Goal: Task Accomplishment & Management: Complete application form

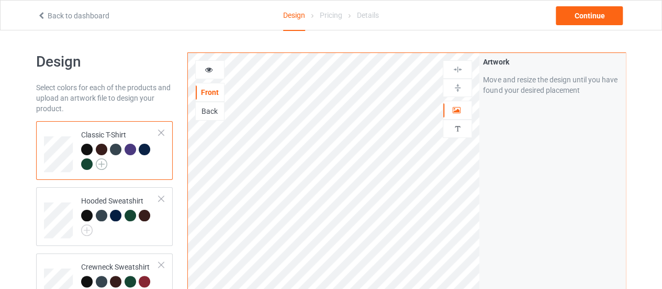
click at [96, 165] on img at bounding box center [102, 164] width 12 height 12
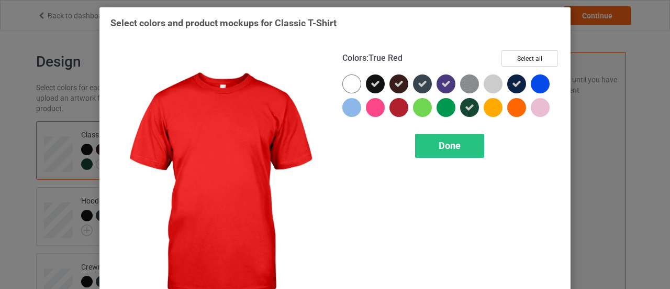
click at [392, 109] on div at bounding box center [399, 107] width 19 height 19
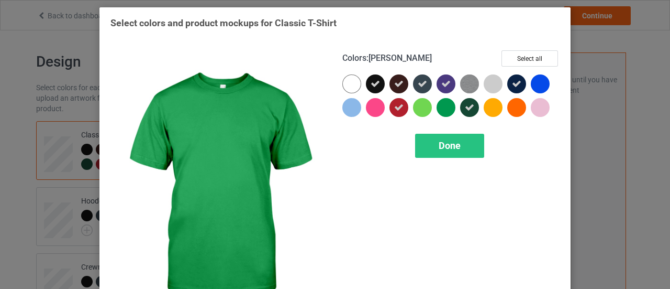
click at [438, 114] on div at bounding box center [446, 107] width 19 height 19
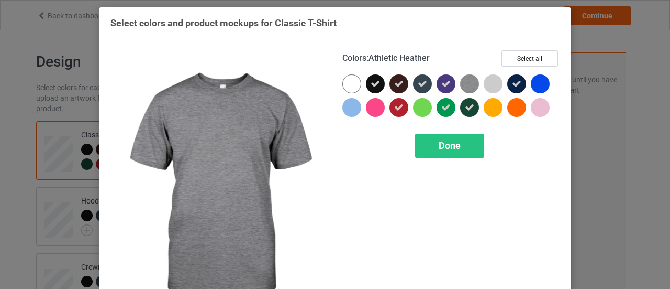
click at [467, 81] on img at bounding box center [469, 83] width 19 height 19
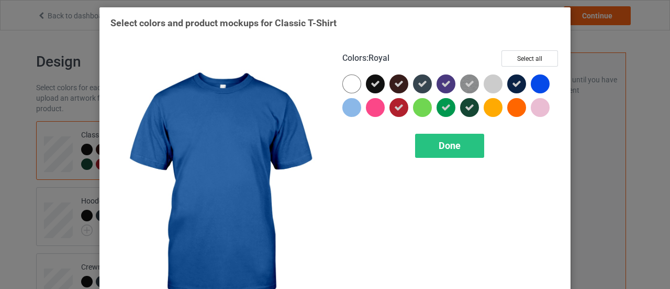
click at [541, 80] on div at bounding box center [540, 83] width 19 height 19
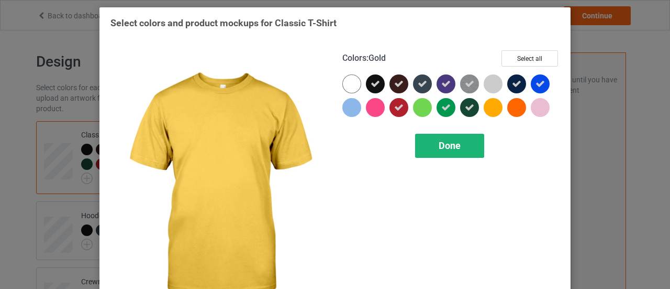
click at [450, 143] on span "Done" at bounding box center [450, 145] width 22 height 11
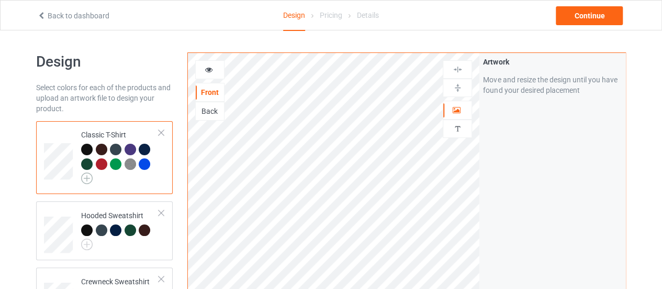
click at [90, 180] on img at bounding box center [87, 178] width 12 height 12
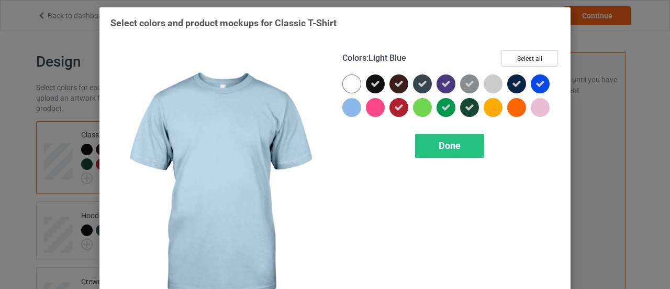
click at [342, 106] on div at bounding box center [351, 107] width 19 height 19
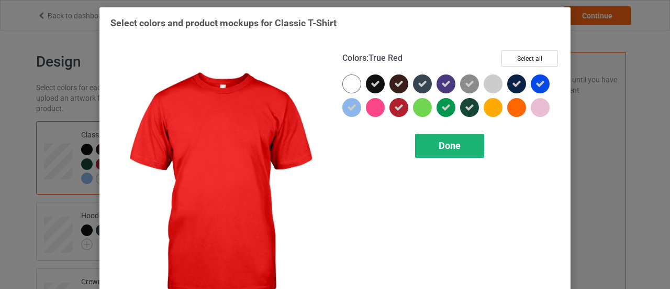
click at [446, 146] on span "Done" at bounding box center [450, 145] width 22 height 11
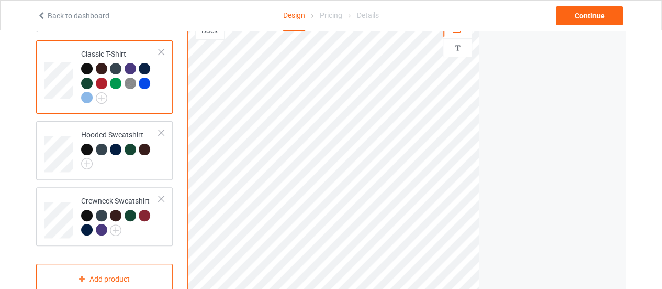
scroll to position [82, 0]
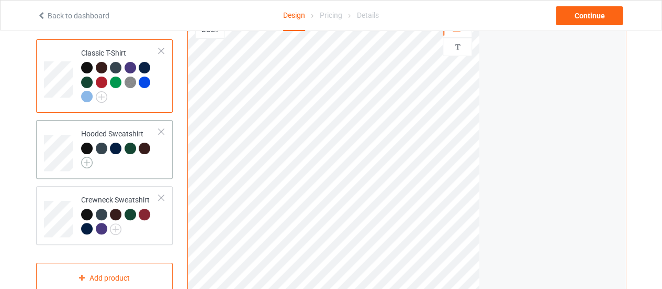
click at [85, 165] on img at bounding box center [87, 163] width 12 height 12
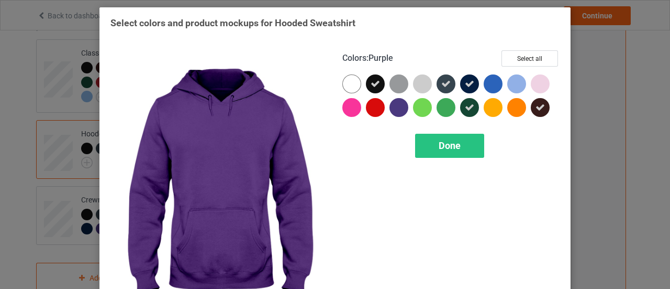
click at [394, 106] on div at bounding box center [399, 107] width 19 height 19
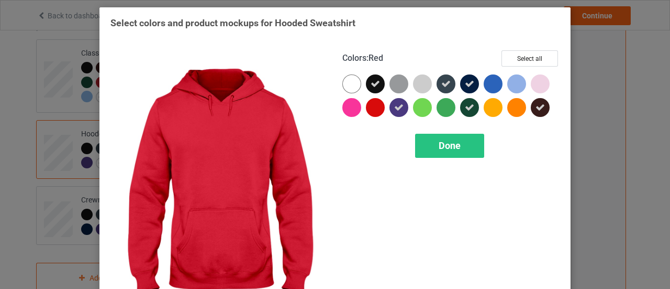
click at [374, 104] on div at bounding box center [375, 107] width 19 height 19
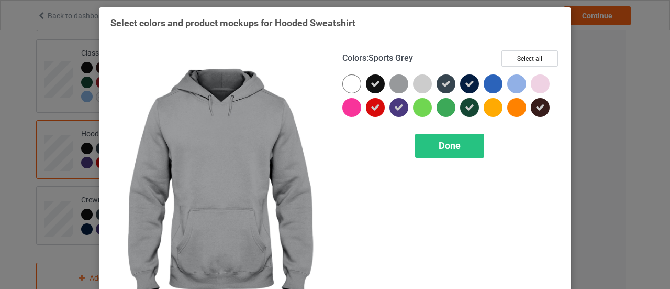
click at [406, 85] on div at bounding box center [402, 86] width 24 height 24
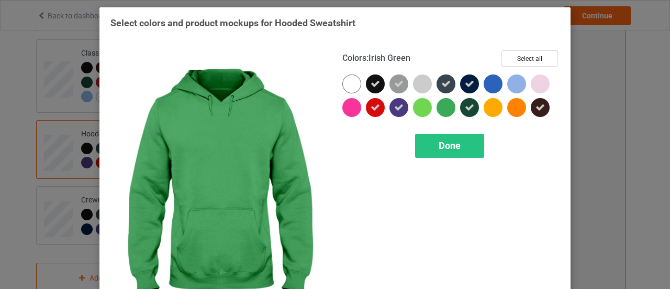
click at [439, 109] on div at bounding box center [446, 107] width 19 height 19
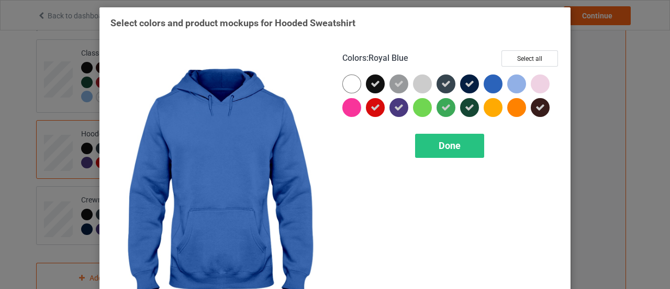
click at [488, 79] on div at bounding box center [493, 83] width 19 height 19
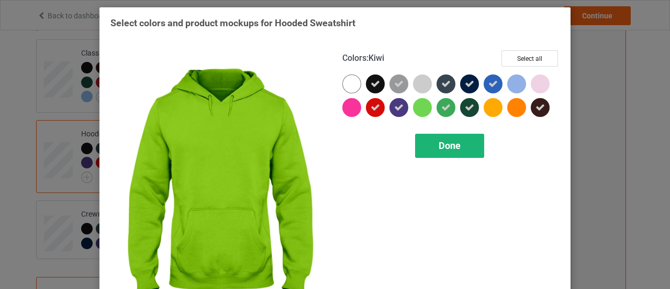
click at [459, 143] on div "Done" at bounding box center [449, 146] width 69 height 24
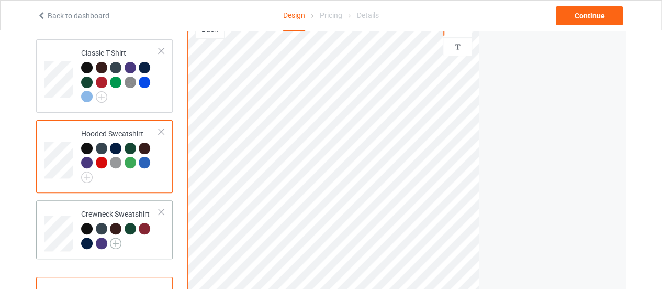
click at [110, 242] on img at bounding box center [116, 243] width 12 height 12
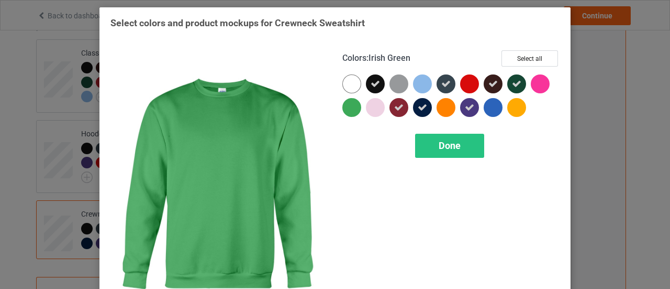
click at [342, 104] on div at bounding box center [351, 107] width 19 height 19
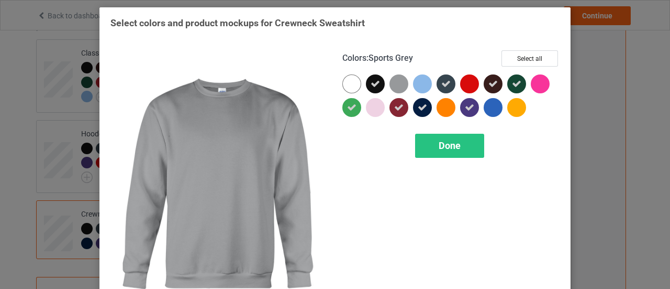
click at [397, 87] on div at bounding box center [399, 83] width 19 height 19
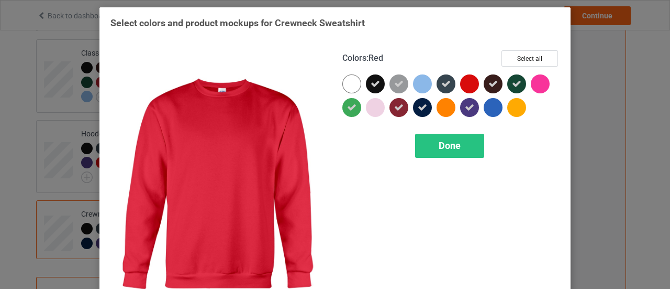
click at [467, 84] on div at bounding box center [469, 83] width 19 height 19
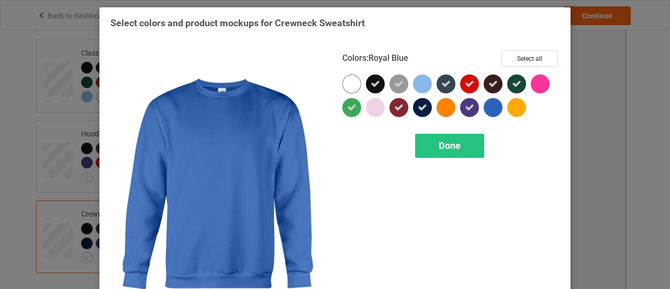
click at [486, 100] on div at bounding box center [493, 107] width 19 height 19
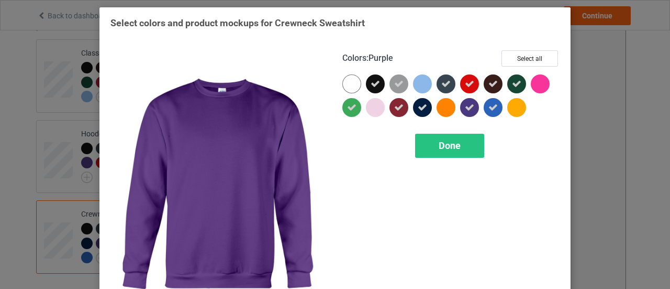
click at [439, 158] on div "Colors : Purple Select all Done" at bounding box center [451, 186] width 232 height 286
click at [433, 149] on div "Done" at bounding box center [449, 146] width 69 height 24
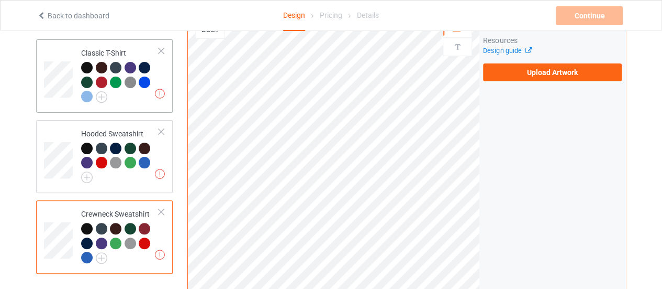
click at [158, 72] on div at bounding box center [120, 83] width 78 height 43
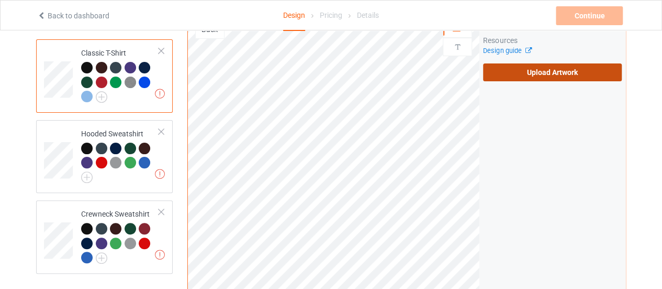
click at [507, 75] on label "Upload Artwork" at bounding box center [552, 72] width 139 height 18
click at [0, 0] on input "Upload Artwork" at bounding box center [0, 0] width 0 height 0
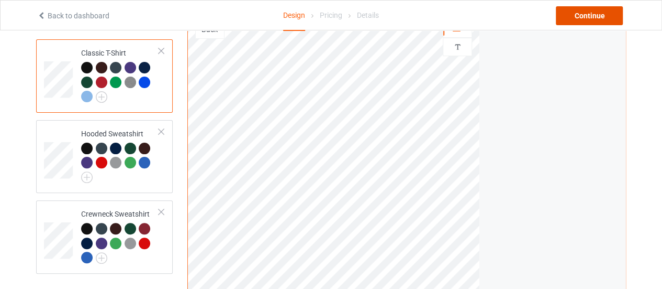
click at [578, 10] on div "Continue" at bounding box center [589, 15] width 67 height 19
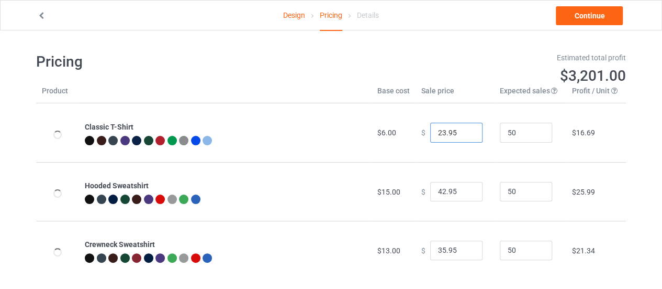
type input "23.95"
click at [465, 130] on input "23.95" at bounding box center [456, 133] width 52 height 20
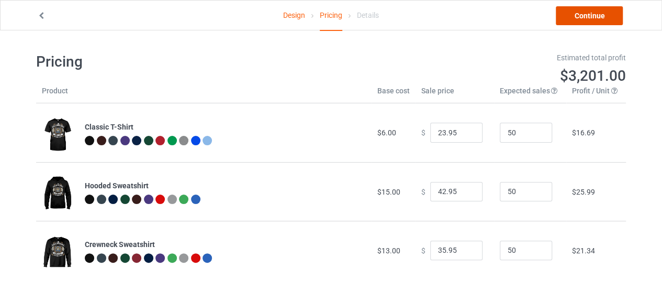
click at [592, 16] on link "Continue" at bounding box center [589, 15] width 67 height 19
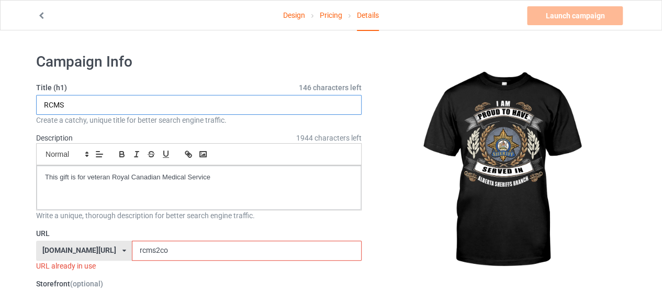
drag, startPoint x: 79, startPoint y: 106, endPoint x: 13, endPoint y: 98, distance: 67.0
type input "ASB"
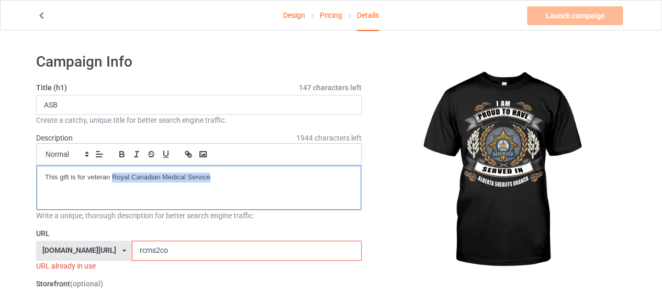
drag, startPoint x: 115, startPoint y: 171, endPoint x: 243, endPoint y: 165, distance: 129.0
click at [243, 165] on div "This gift is for veteran Royal Canadian Medical Service" at bounding box center [199, 187] width 325 height 44
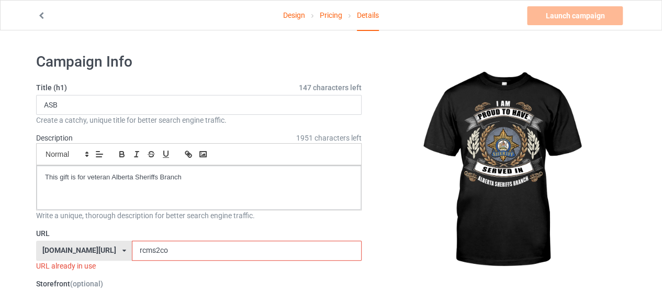
drag, startPoint x: 145, startPoint y: 254, endPoint x: 86, endPoint y: 246, distance: 59.2
click at [86, 246] on div "[DOMAIN_NAME][URL] [DOMAIN_NAME][URL] [DOMAIN_NAME][URL] 628cf994452c5e0035e481…" at bounding box center [199, 250] width 326 height 20
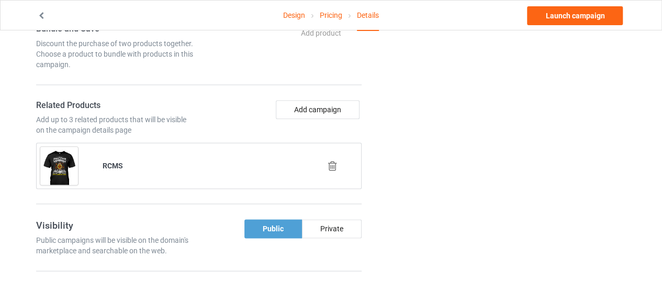
scroll to position [571, 0]
type input "asbhoa"
click at [332, 160] on icon at bounding box center [332, 165] width 13 height 11
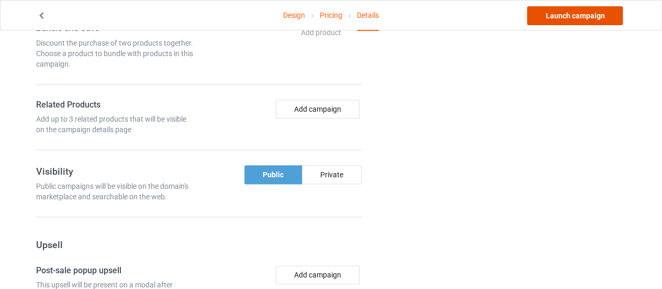
click at [563, 11] on link "Launch campaign" at bounding box center [575, 15] width 96 height 19
